Goal: Information Seeking & Learning: Check status

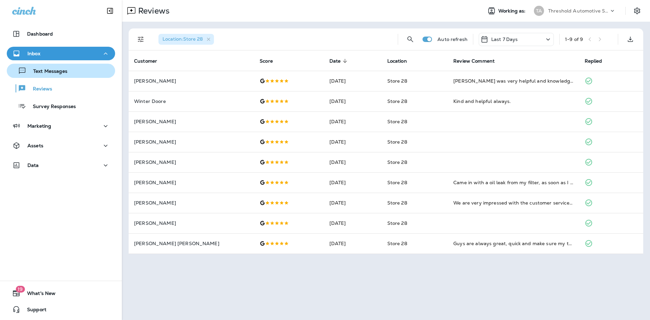
click at [66, 75] on p "Text Messages" at bounding box center [46, 71] width 41 height 6
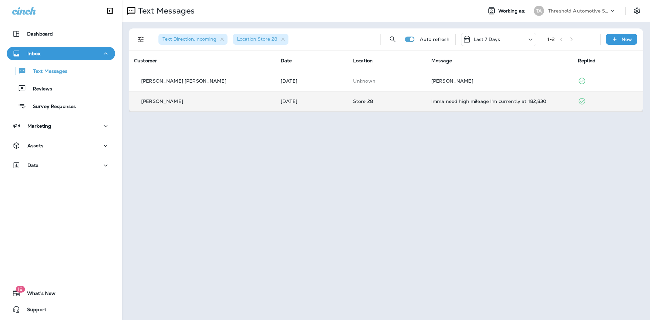
click at [474, 99] on div "Imma need high mileage I'm currently at 182,830" at bounding box center [500, 101] width 136 height 5
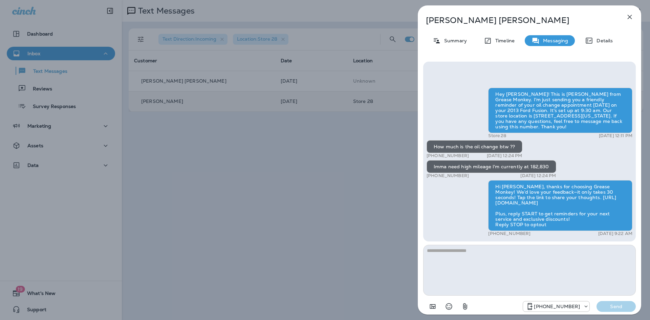
click at [628, 17] on icon "button" at bounding box center [630, 17] width 8 height 8
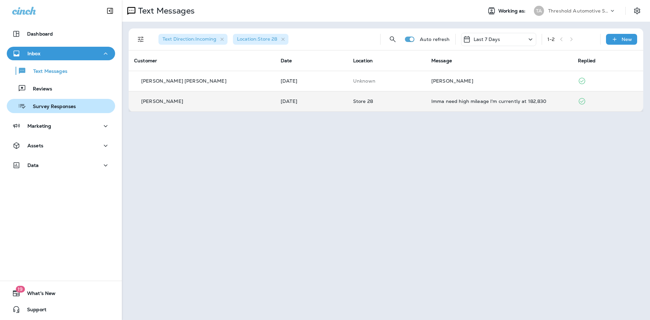
click at [60, 111] on button "Survey Responses" at bounding box center [61, 106] width 108 height 14
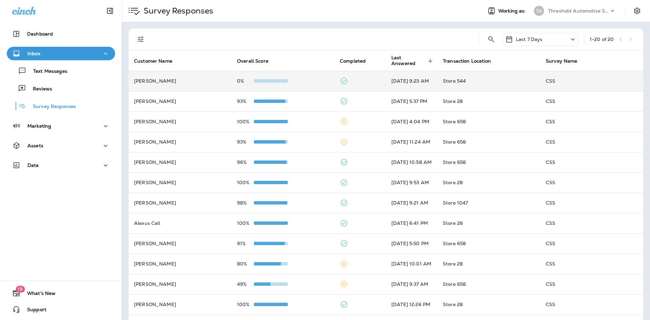
click at [306, 84] on td "0%" at bounding box center [283, 81] width 103 height 20
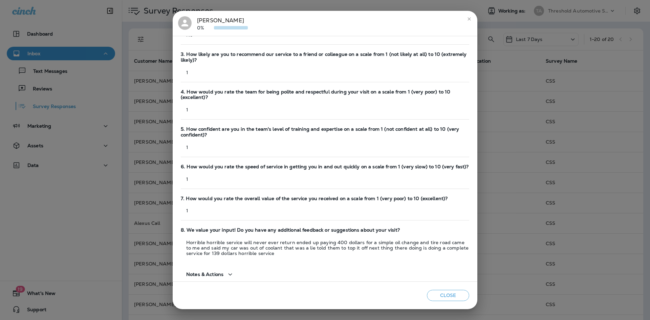
scroll to position [101, 0]
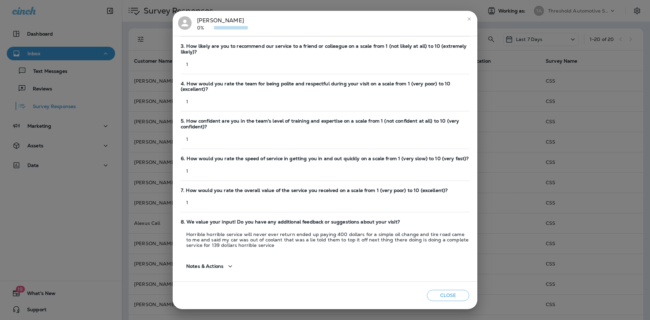
click at [206, 17] on div "[PERSON_NAME] 0%" at bounding box center [222, 23] width 51 height 14
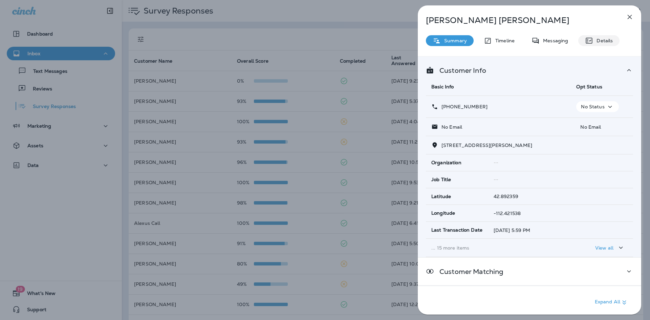
click at [603, 41] on p "Details" at bounding box center [604, 40] width 20 height 5
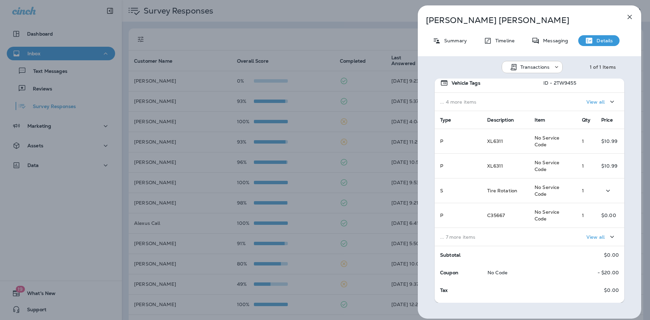
scroll to position [63, 0]
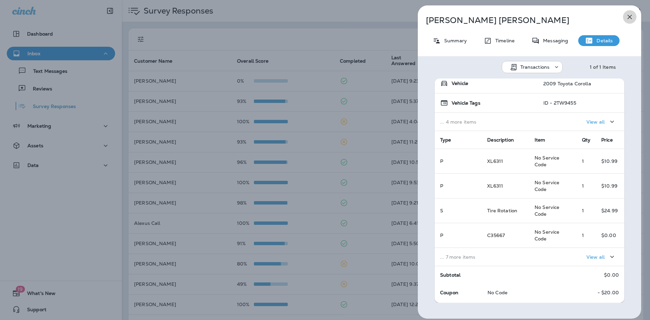
click at [629, 20] on icon "button" at bounding box center [630, 17] width 8 height 8
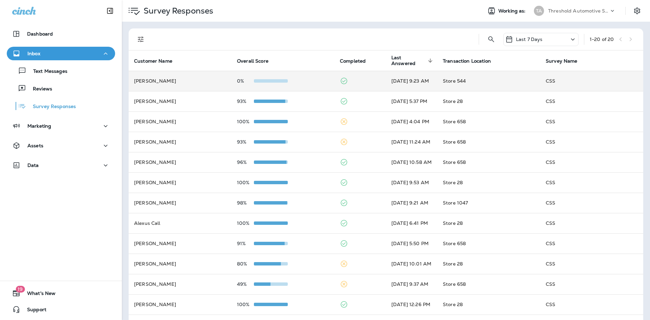
click at [153, 83] on td "[PERSON_NAME]" at bounding box center [180, 81] width 103 height 20
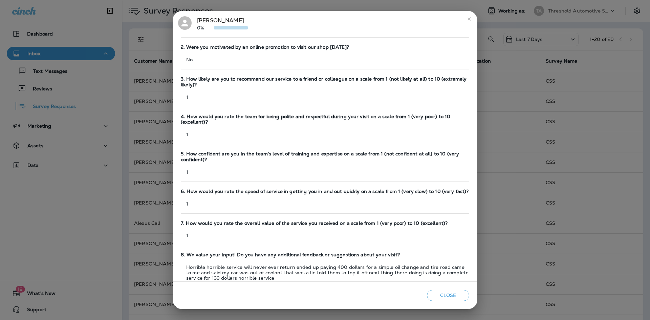
scroll to position [101, 0]
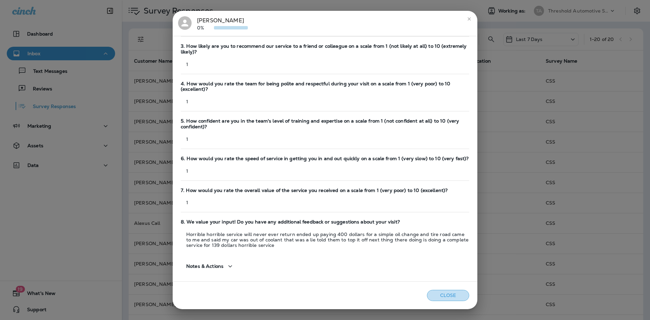
click at [457, 293] on button "Close" at bounding box center [448, 295] width 42 height 11
